Goal: Navigation & Orientation: Find specific page/section

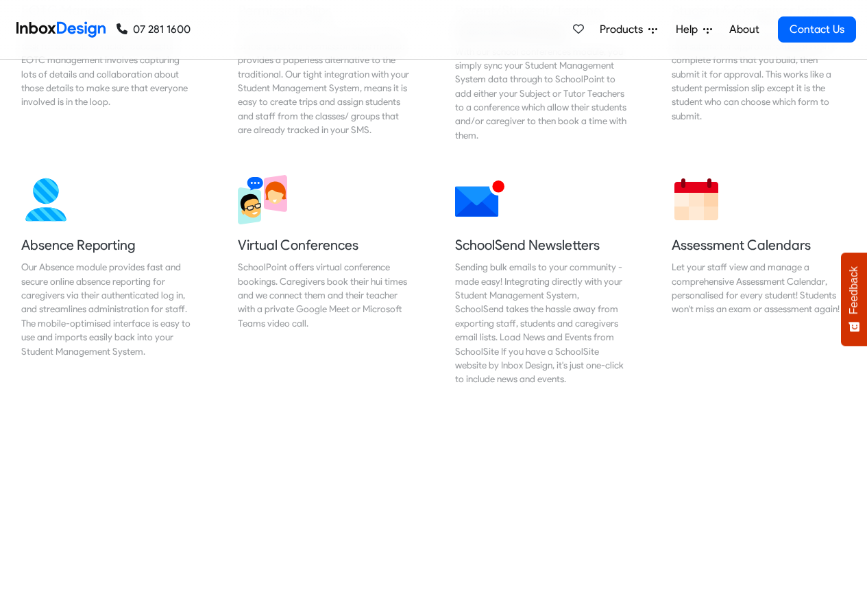
scroll to position [1070, 0]
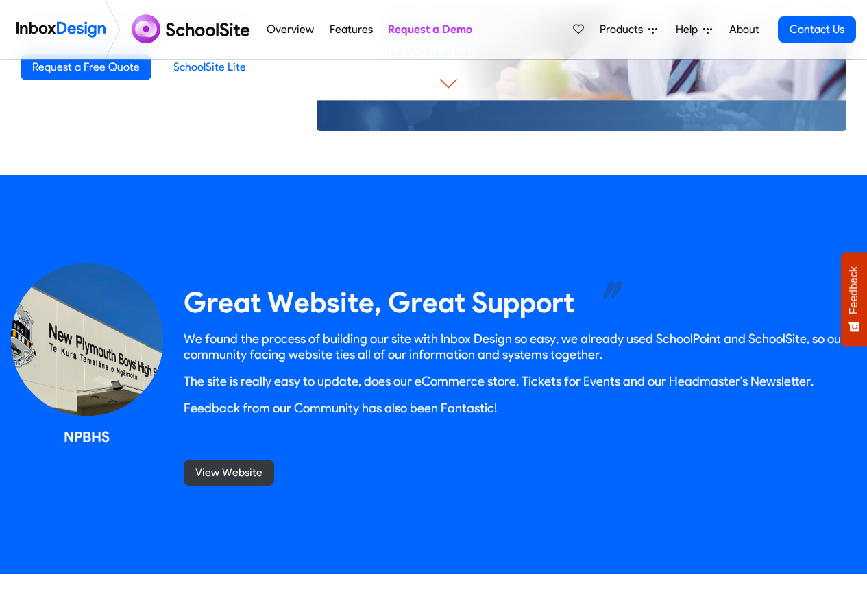
scroll to position [1152, 0]
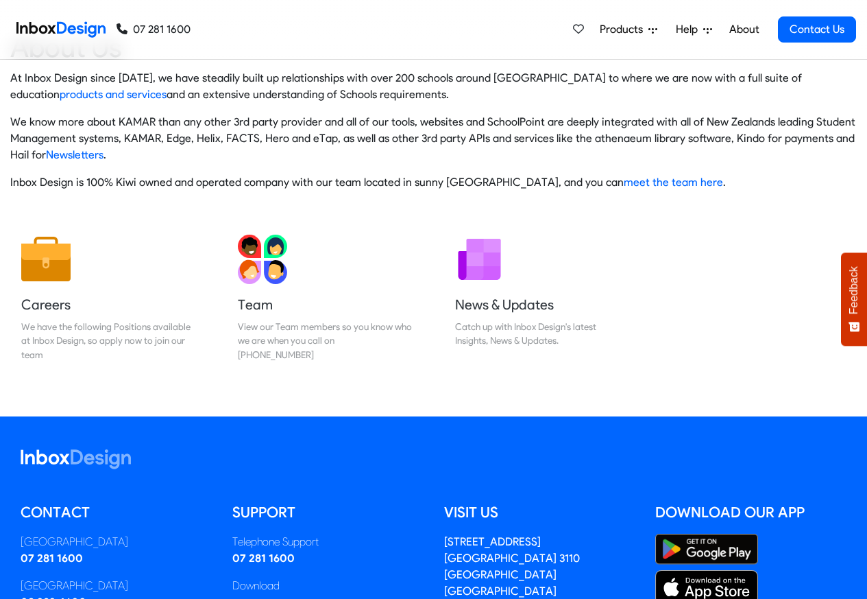
scroll to position [228, 0]
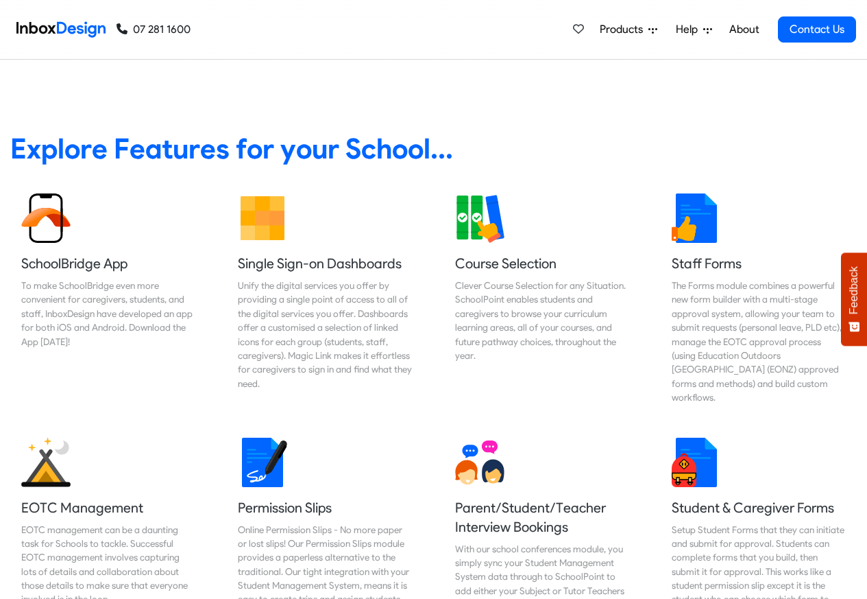
scroll to position [576, 0]
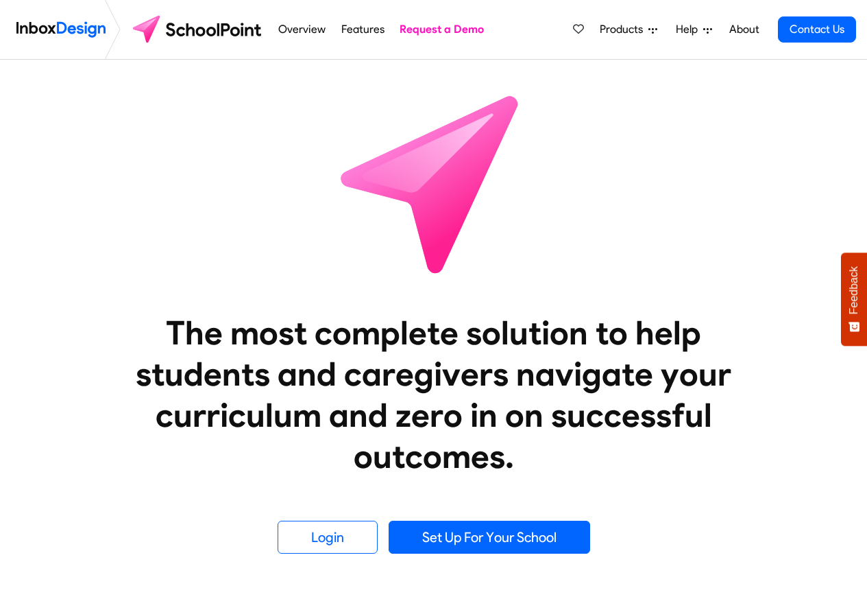
click at [262, 290] on div "The most complete solution to help students and caregivers navigate your curric…" at bounding box center [433, 307] width 867 height 494
